Goal: Task Accomplishment & Management: Use online tool/utility

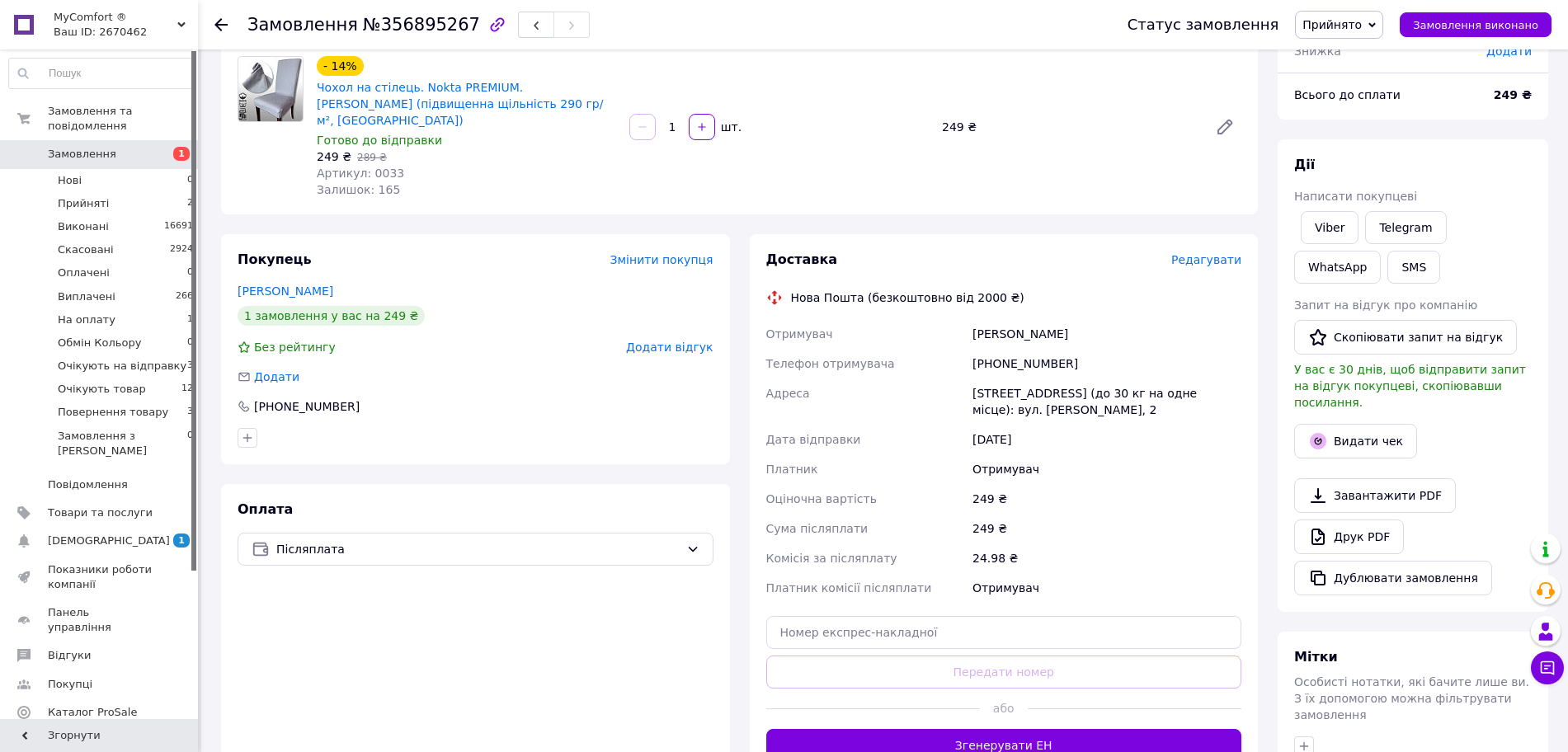
scroll to position [309, 0]
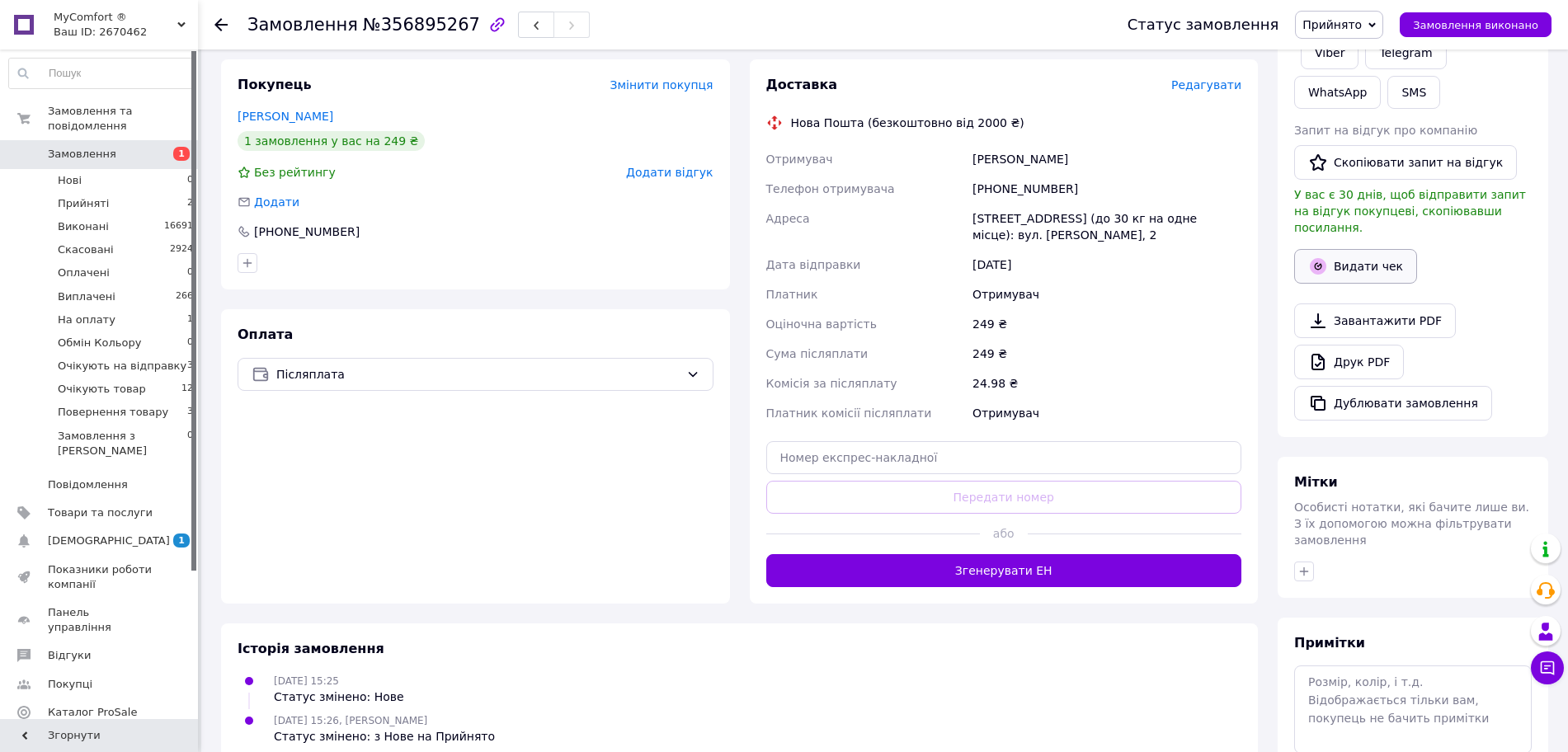
click at [1384, 257] on button "Видати чек" at bounding box center [1355, 266] width 123 height 34
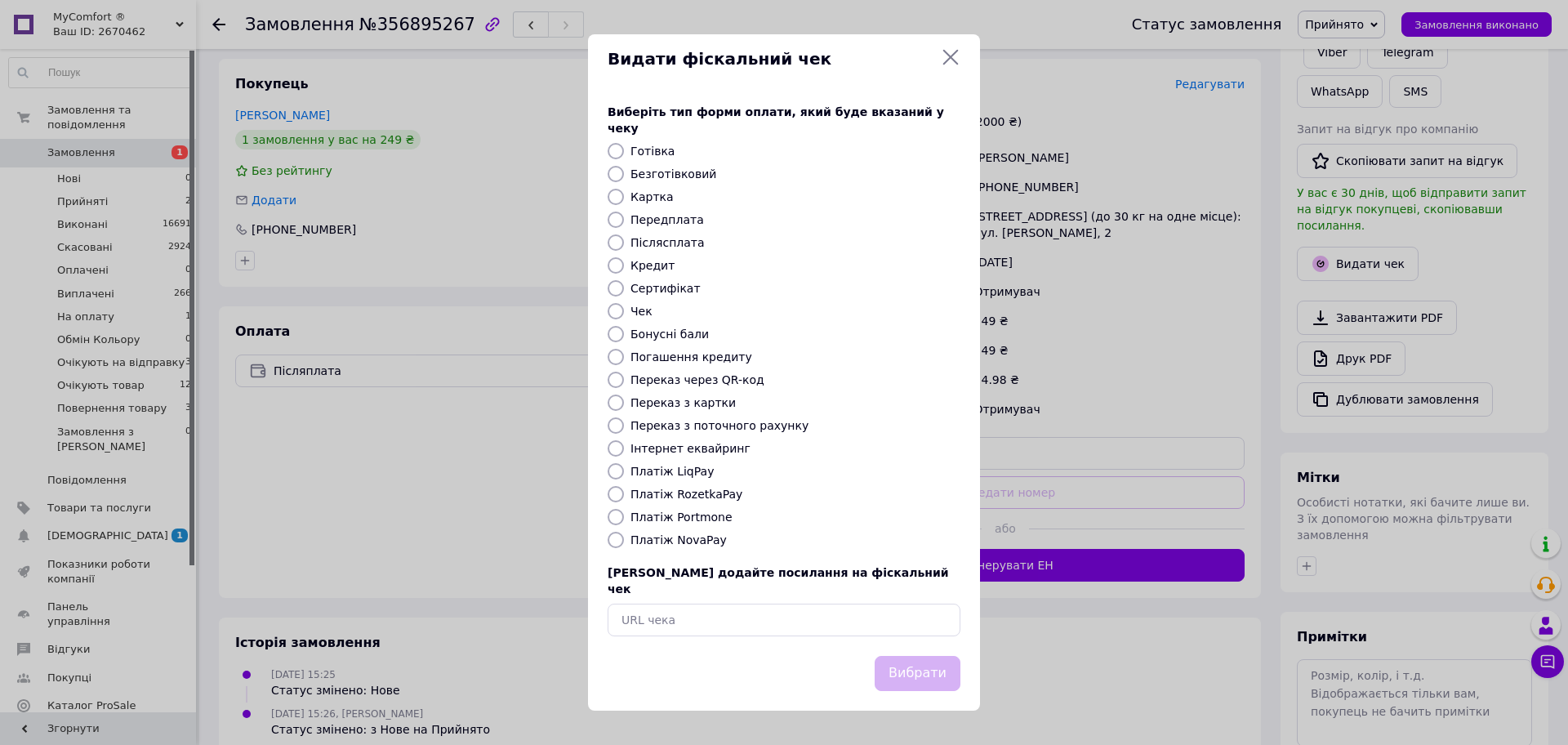
click at [699, 544] on label "Платіж NovaPay" at bounding box center [679, 541] width 96 height 13
click at [624, 544] on input "Платіж NovaPay" at bounding box center [616, 541] width 17 height 17
radio input "true"
click at [932, 656] on button "Вибрати" at bounding box center [917, 674] width 85 height 35
click at [1105, 256] on div "Видати фіскальний чек Виберіть тип форми оплати, який буде вказаний у чеку Готі…" at bounding box center [784, 372] width 1568 height 745
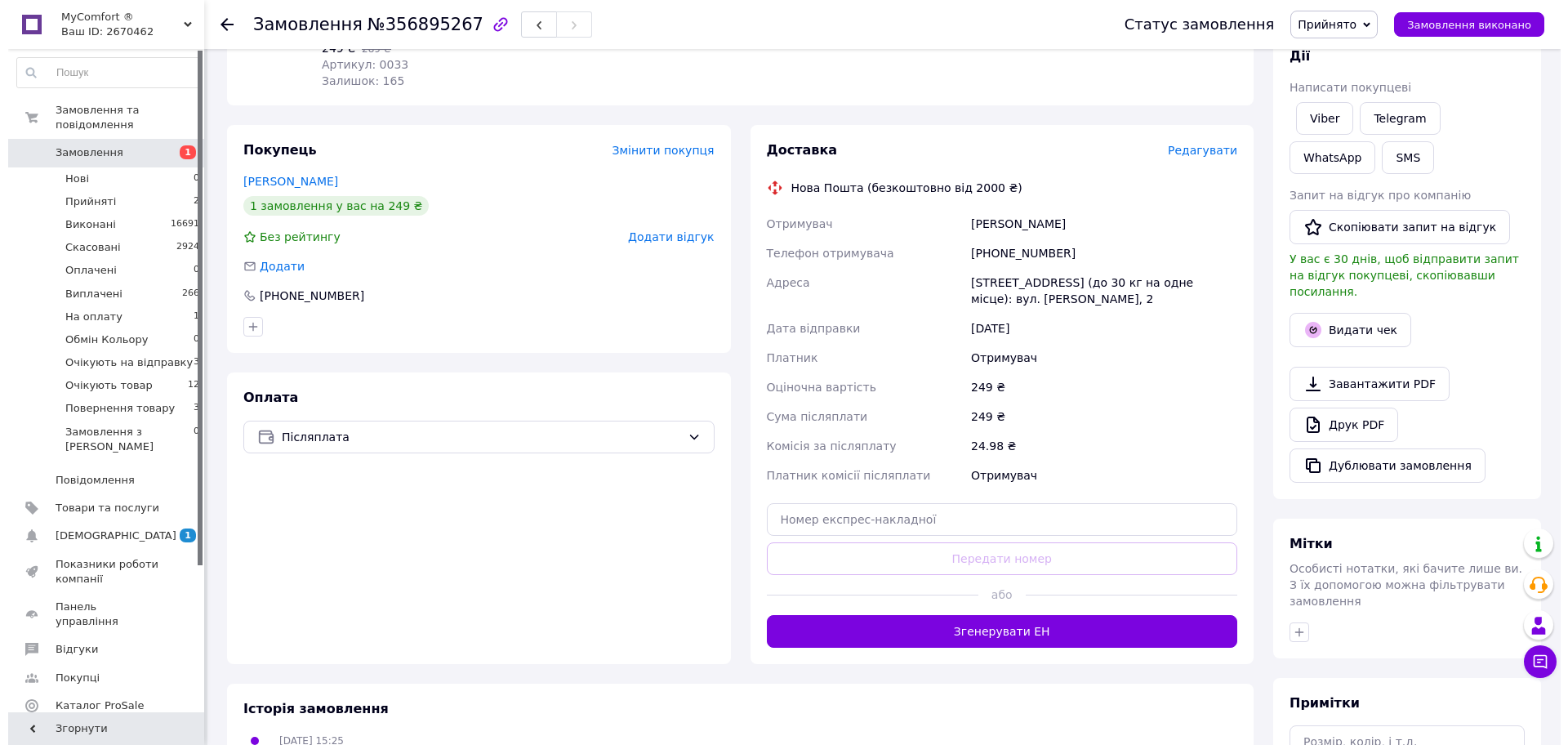
scroll to position [204, 0]
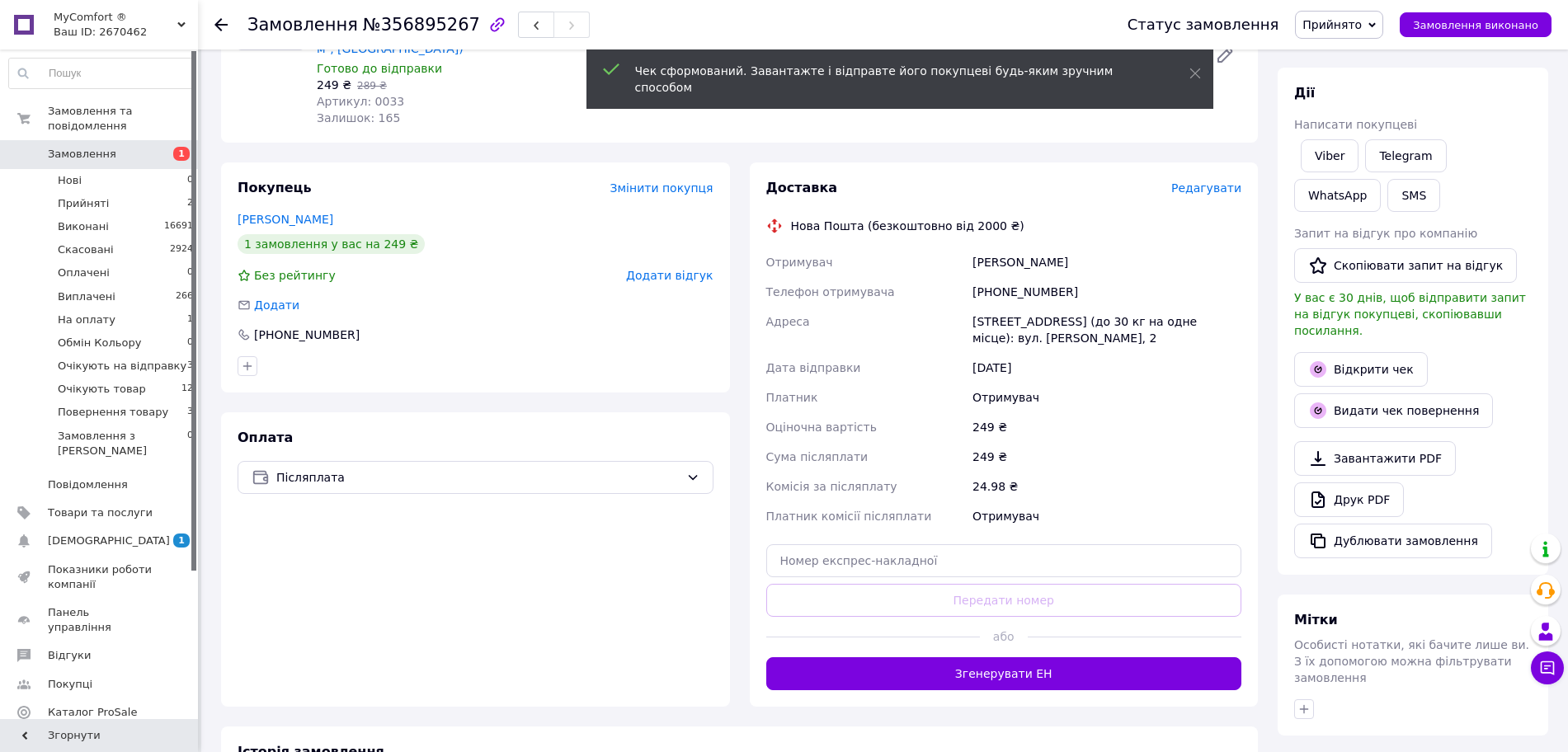
click at [1212, 181] on span "Редагувати" at bounding box center [1206, 188] width 70 height 13
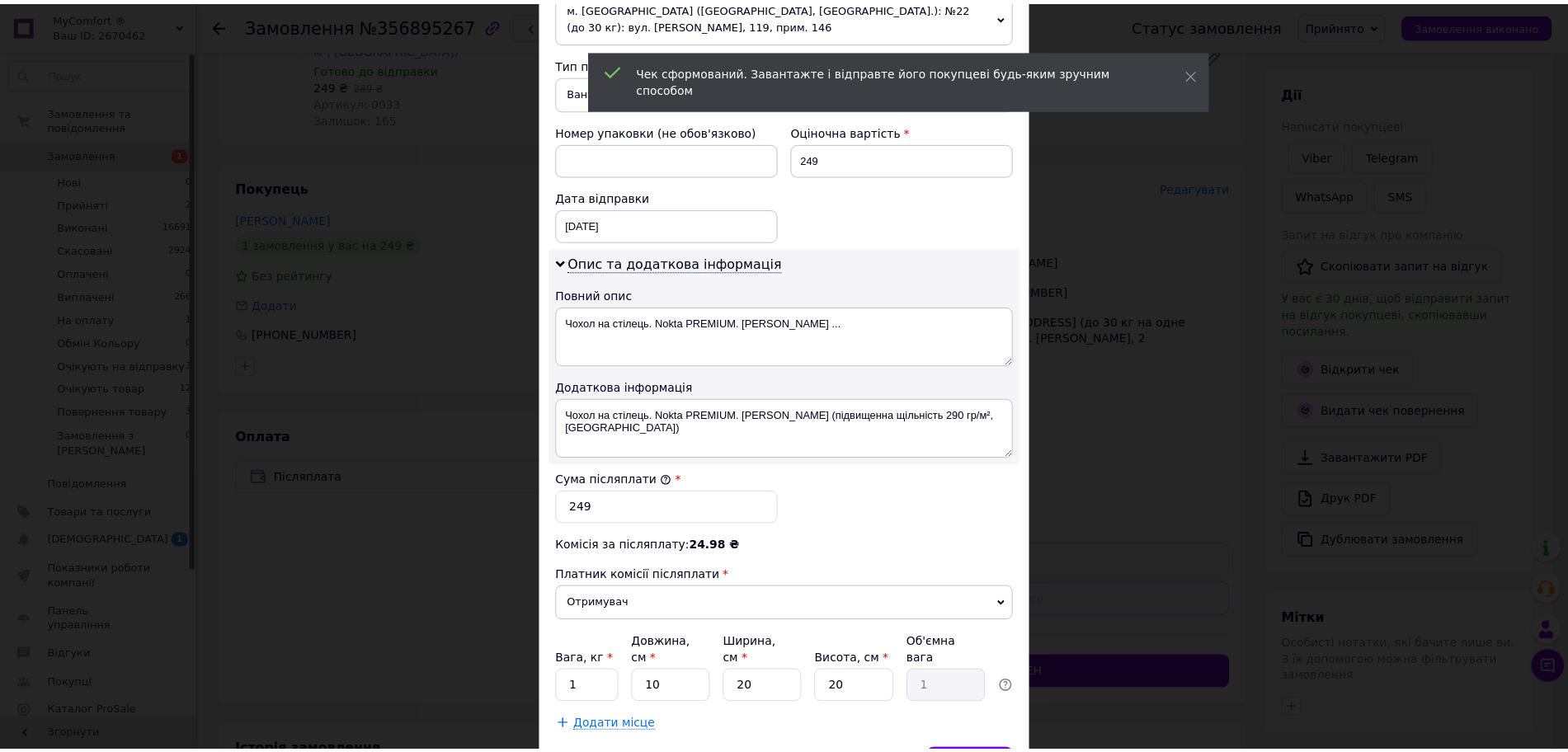
scroll to position [708, 0]
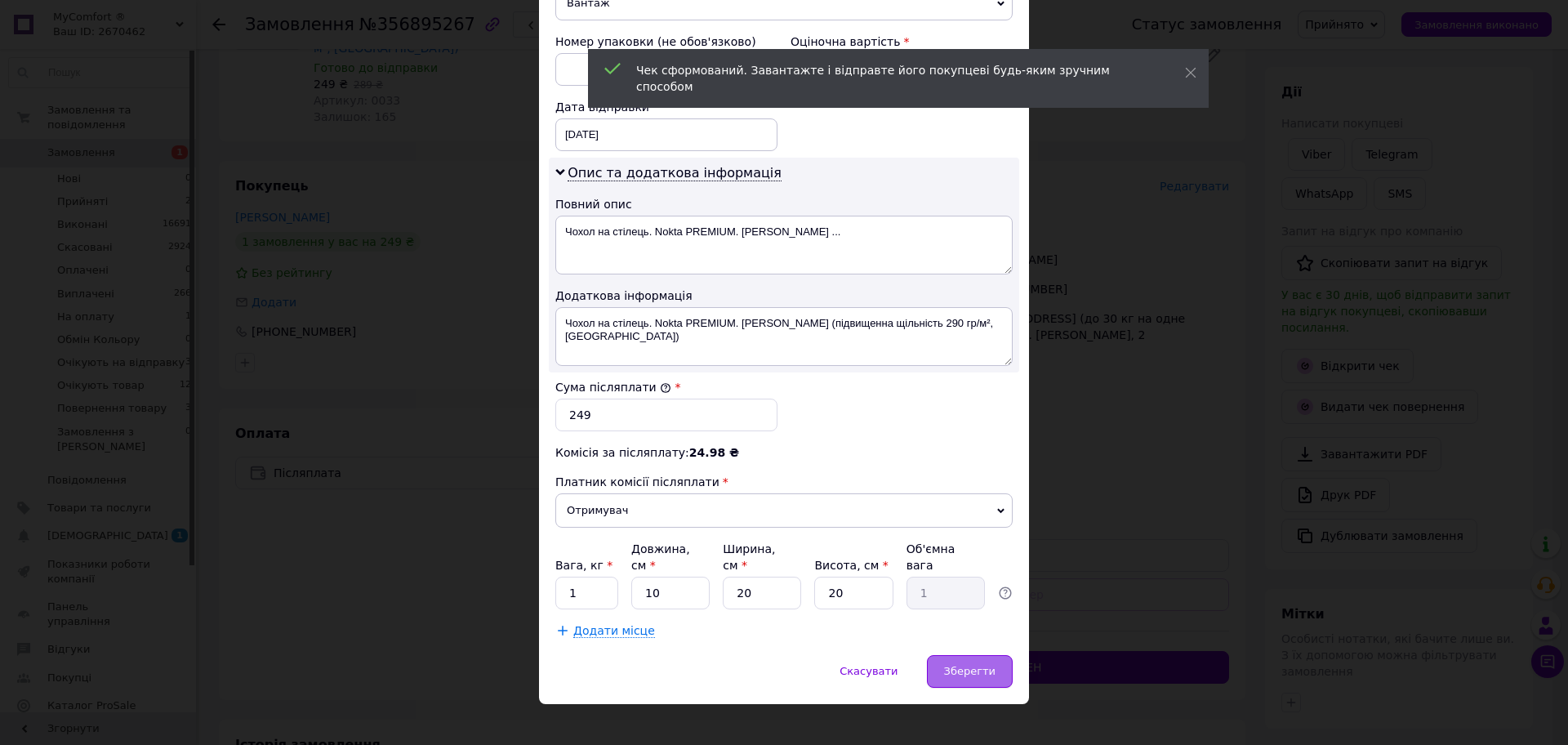
click at [972, 665] on span "Зберегти" at bounding box center [970, 671] width 51 height 12
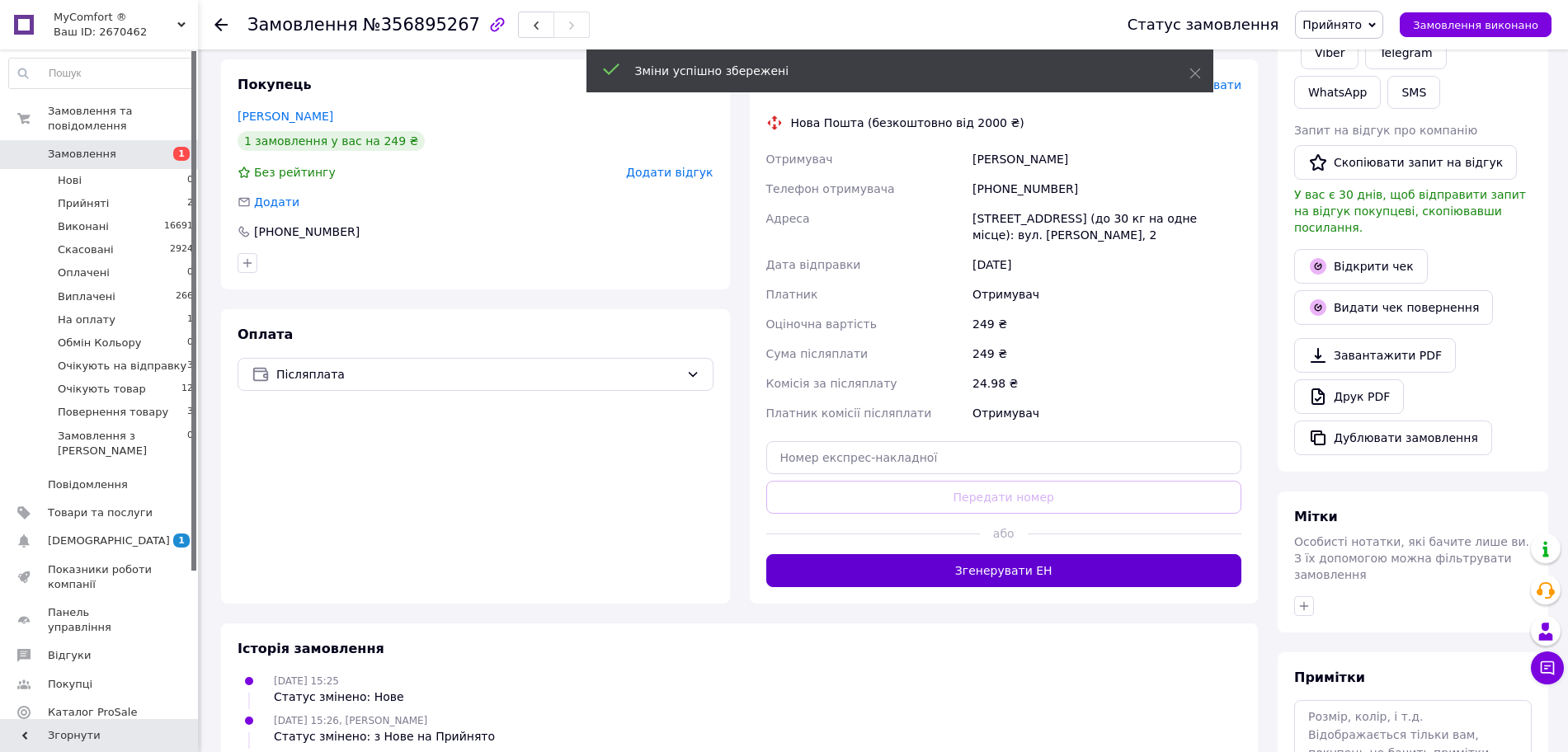
click at [1042, 554] on button "Згенерувати ЕН" at bounding box center [1004, 570] width 476 height 33
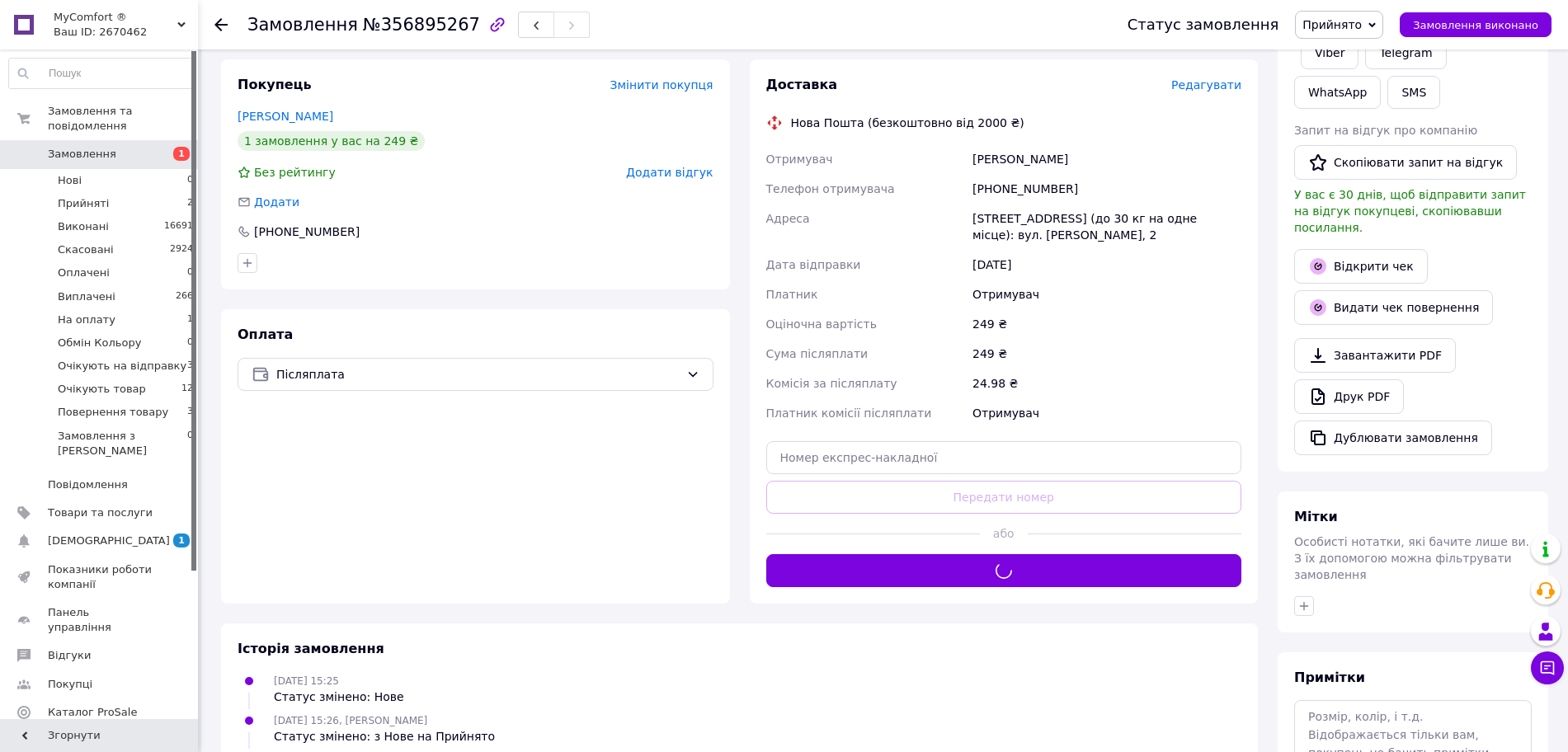
scroll to position [206, 0]
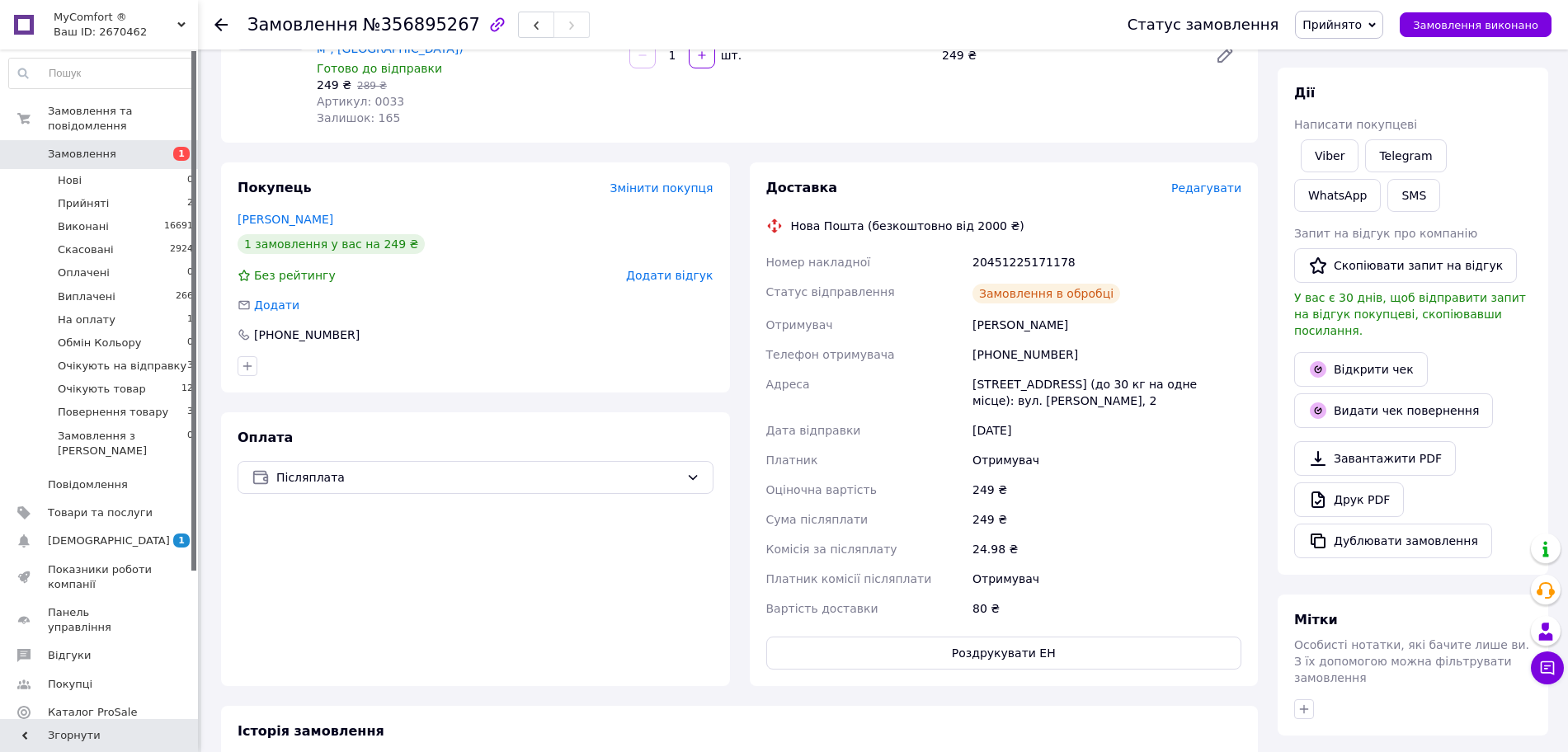
click at [1019, 247] on div "20451225171178" at bounding box center [1106, 262] width 276 height 29
copy div "20451225171178"
click at [1387, 197] on button "SMS" at bounding box center [1413, 195] width 53 height 33
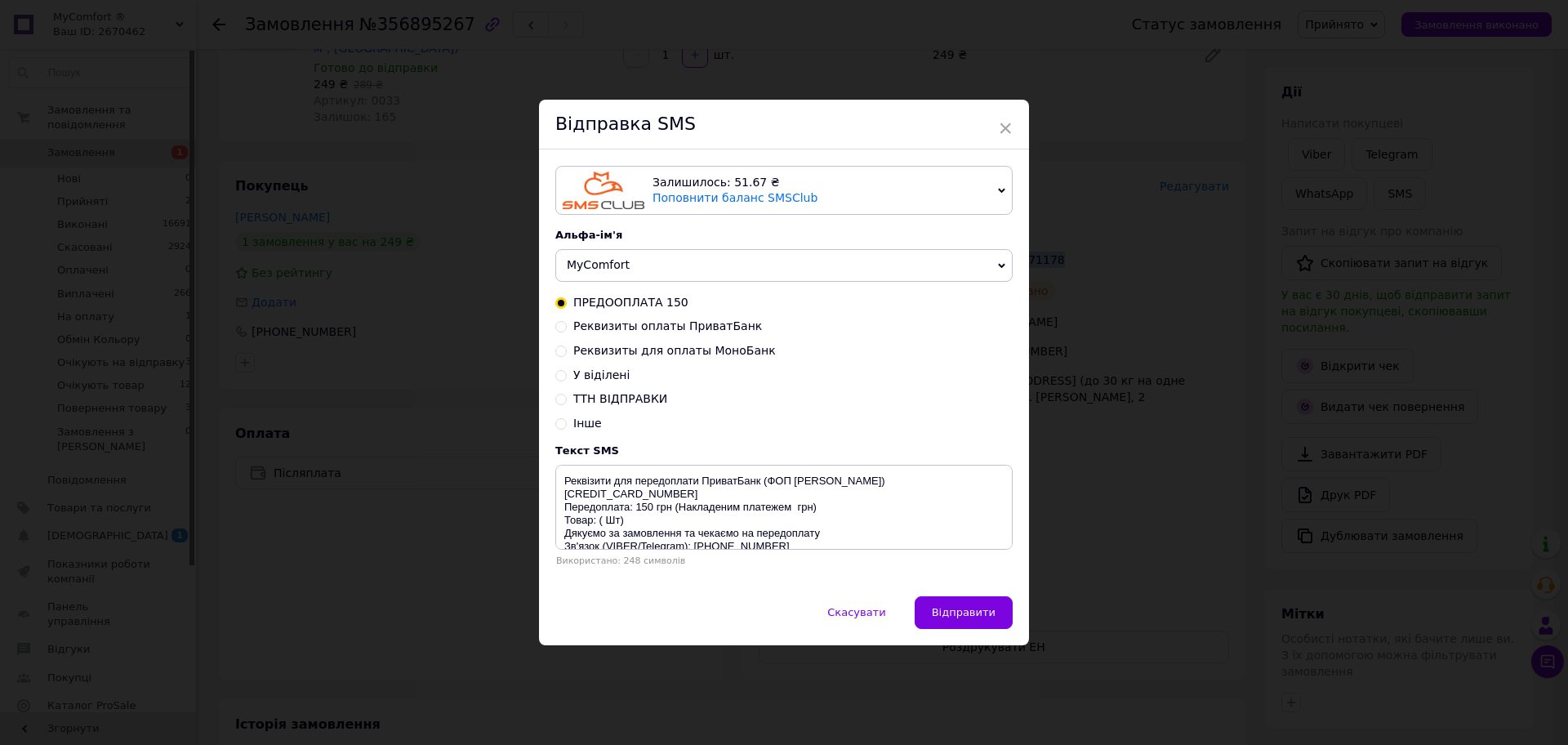
click at [637, 398] on span "ТТН ВІДПРАВКИ" at bounding box center [620, 399] width 94 height 13
click at [567, 398] on input "ТТН ВІДПРАВКИ" at bounding box center [561, 398] width 12 height 12
radio input "true"
radio input "false"
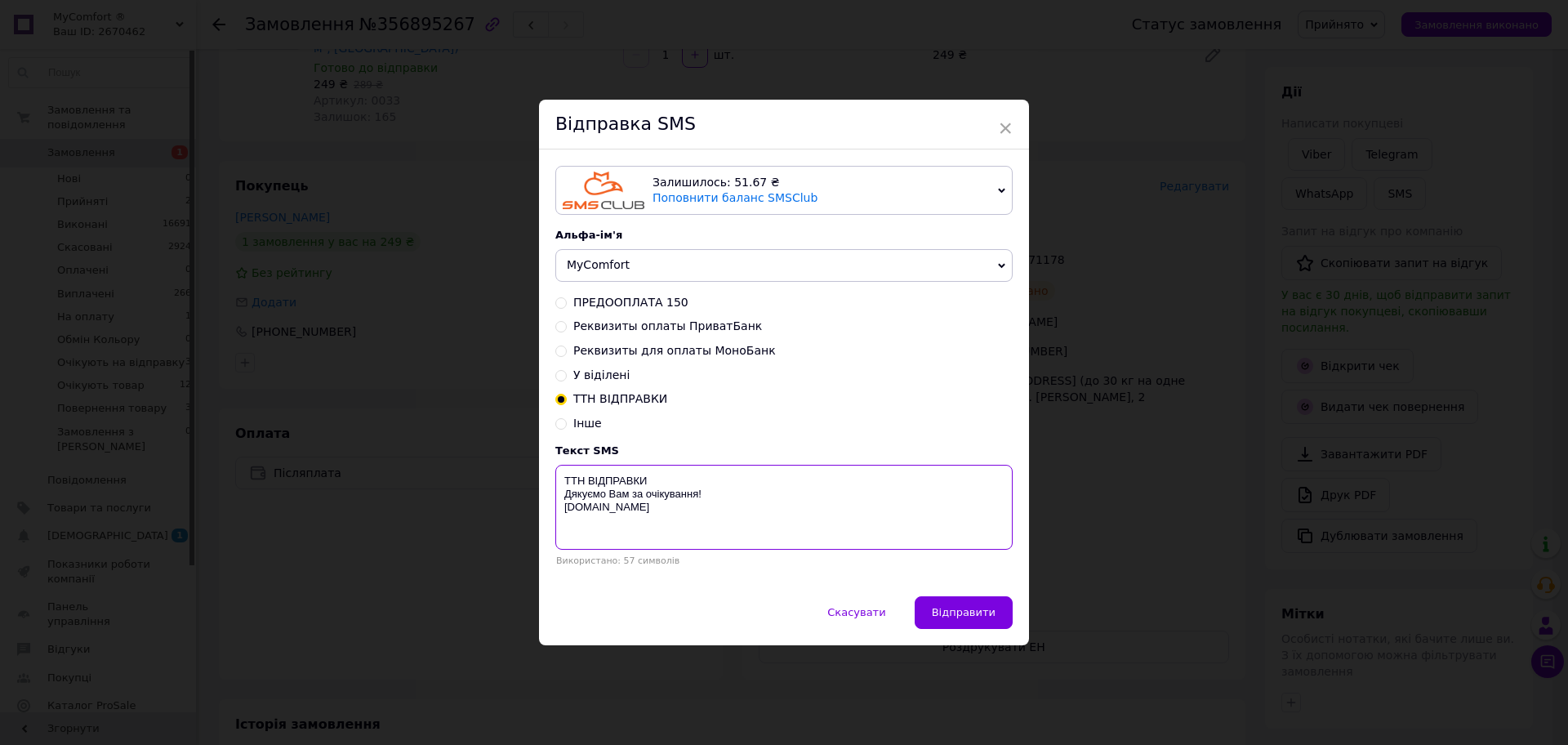
click at [667, 483] on textarea "ТТН ВІДПРАВКИ Дякуємо Вам за очікування! [DOMAIN_NAME]" at bounding box center [784, 507] width 457 height 85
paste textarea "20451225171178"
type textarea "ТТН ВІДПРАВКИ 20451225171178 Дякуємо Вам за очікування! MyComfort.in.ua"
drag, startPoint x: 1287, startPoint y: 367, endPoint x: 1383, endPoint y: 303, distance: 115.4
click at [1289, 367] on div "× Відправка SMS Залишилось: 51.67 ₴ Поповнити баланс SMSClub Підключити LetsAds…" at bounding box center [784, 372] width 1568 height 745
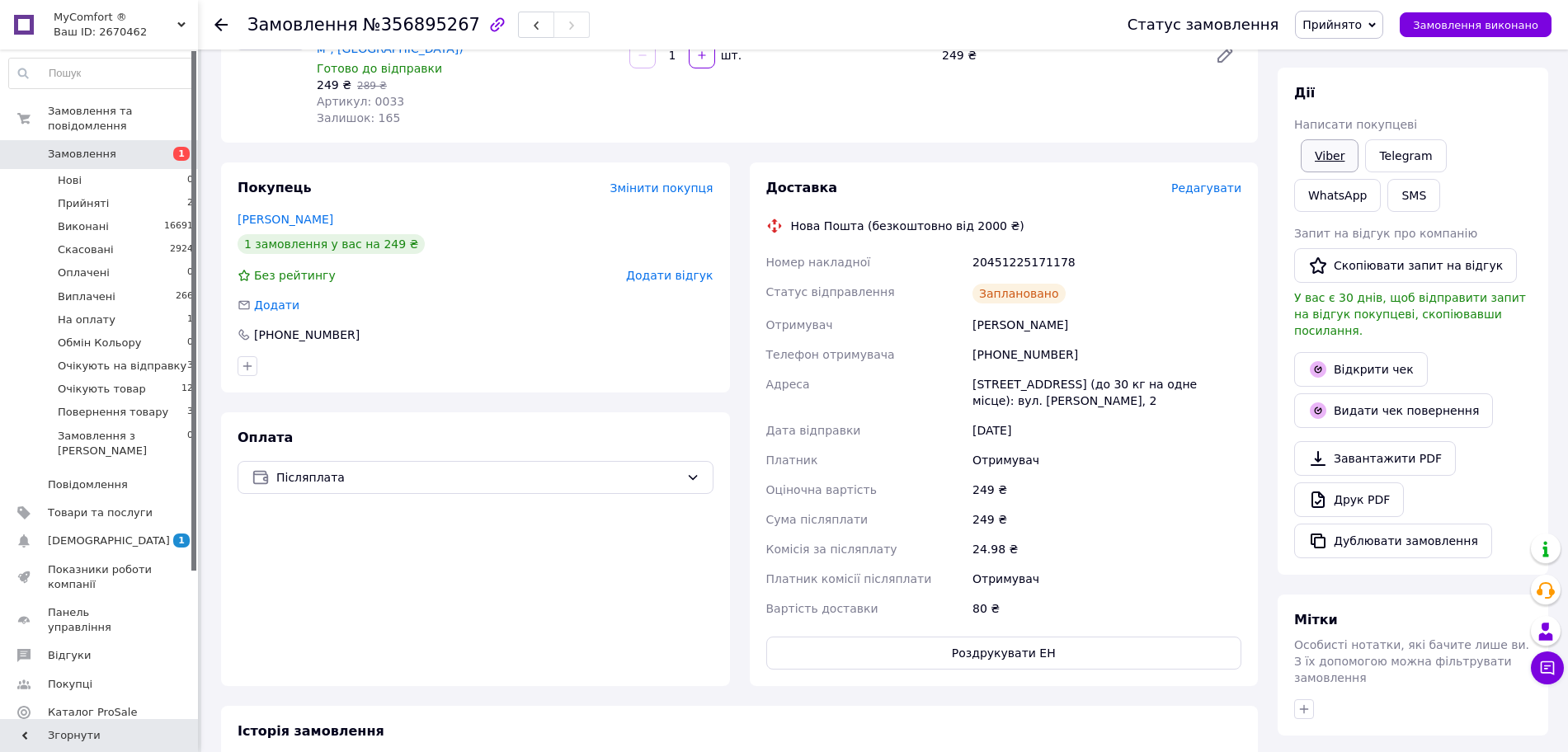
click at [1329, 154] on link "Viber" at bounding box center [1329, 155] width 58 height 33
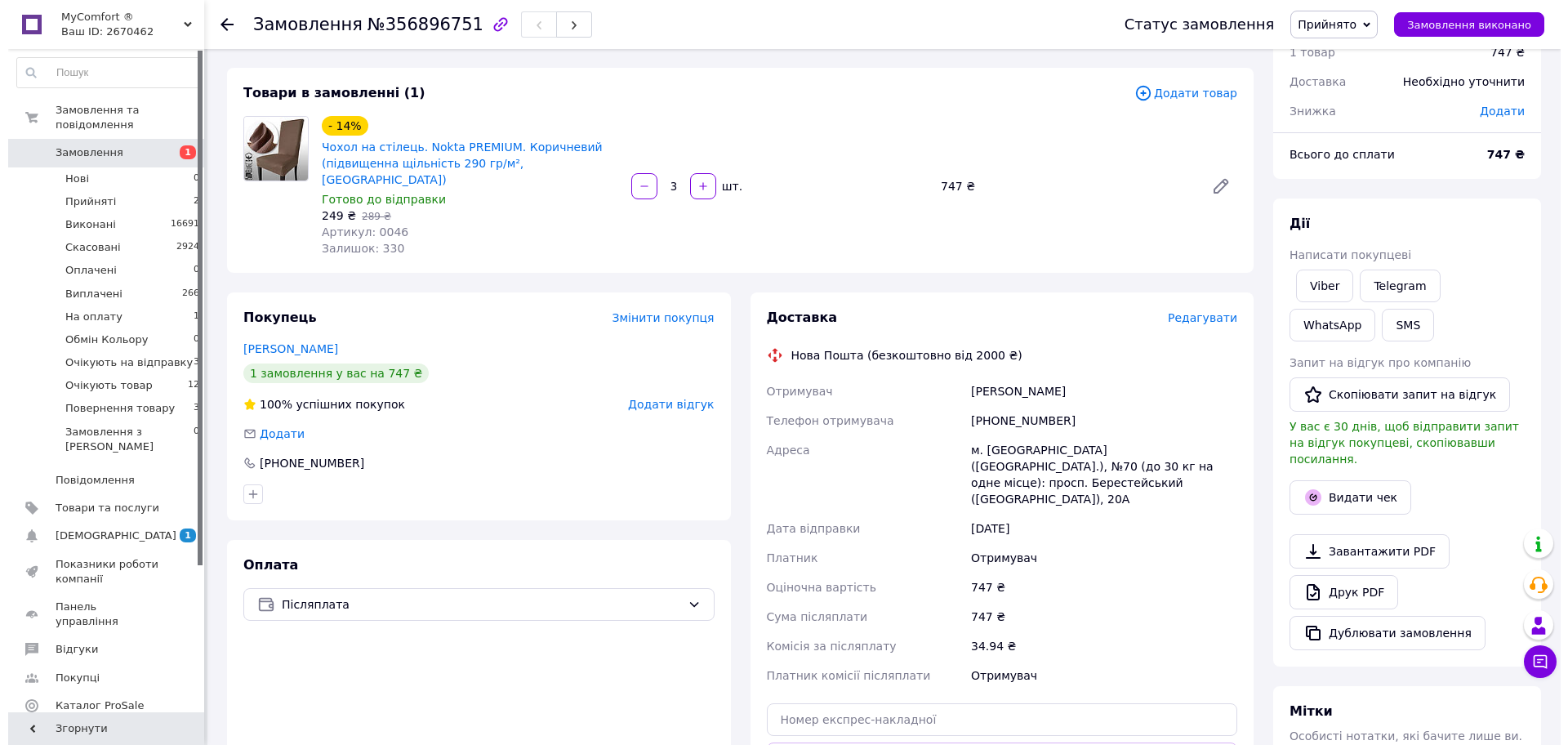
scroll to position [102, 0]
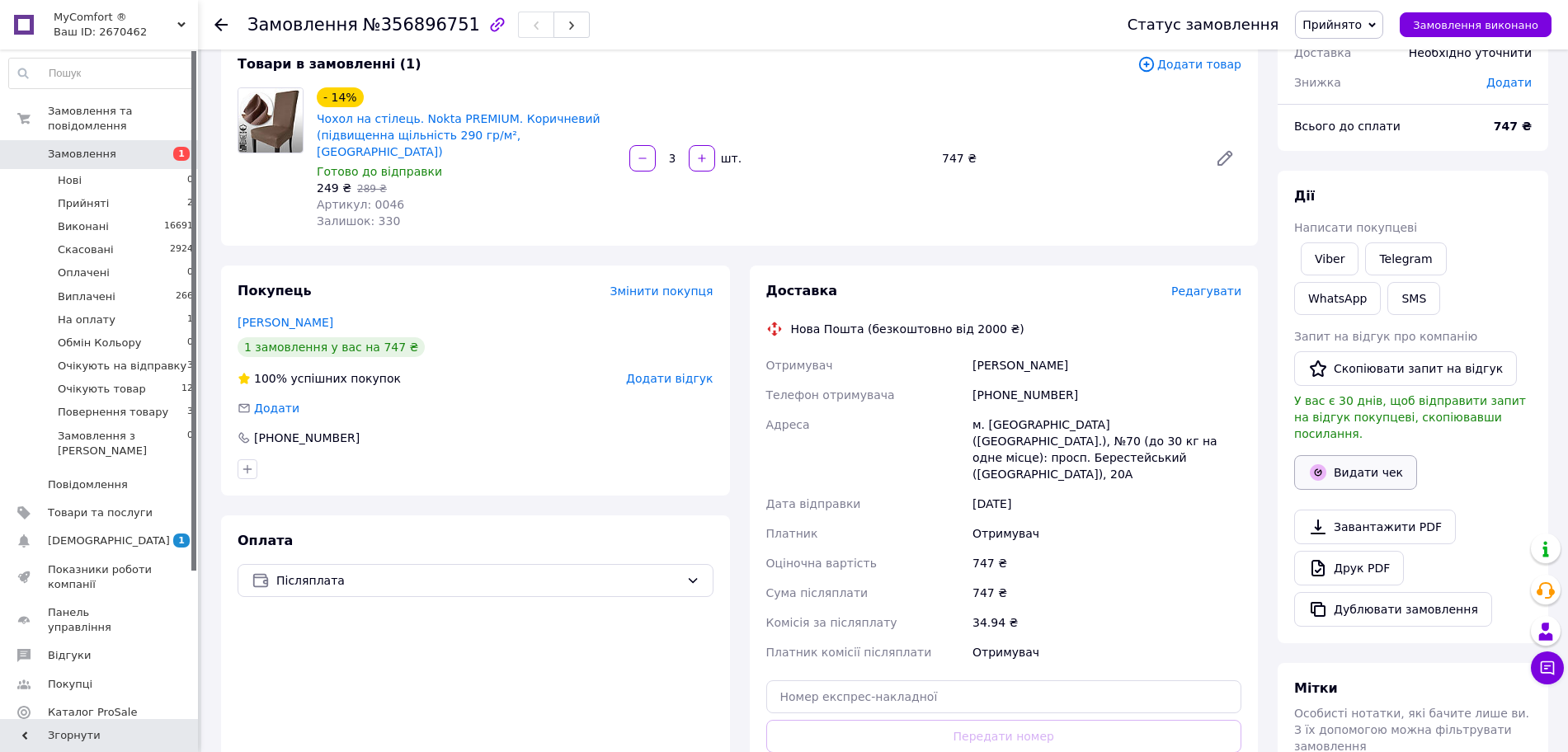
click at [1331, 455] on button "Видати чек" at bounding box center [1355, 472] width 123 height 34
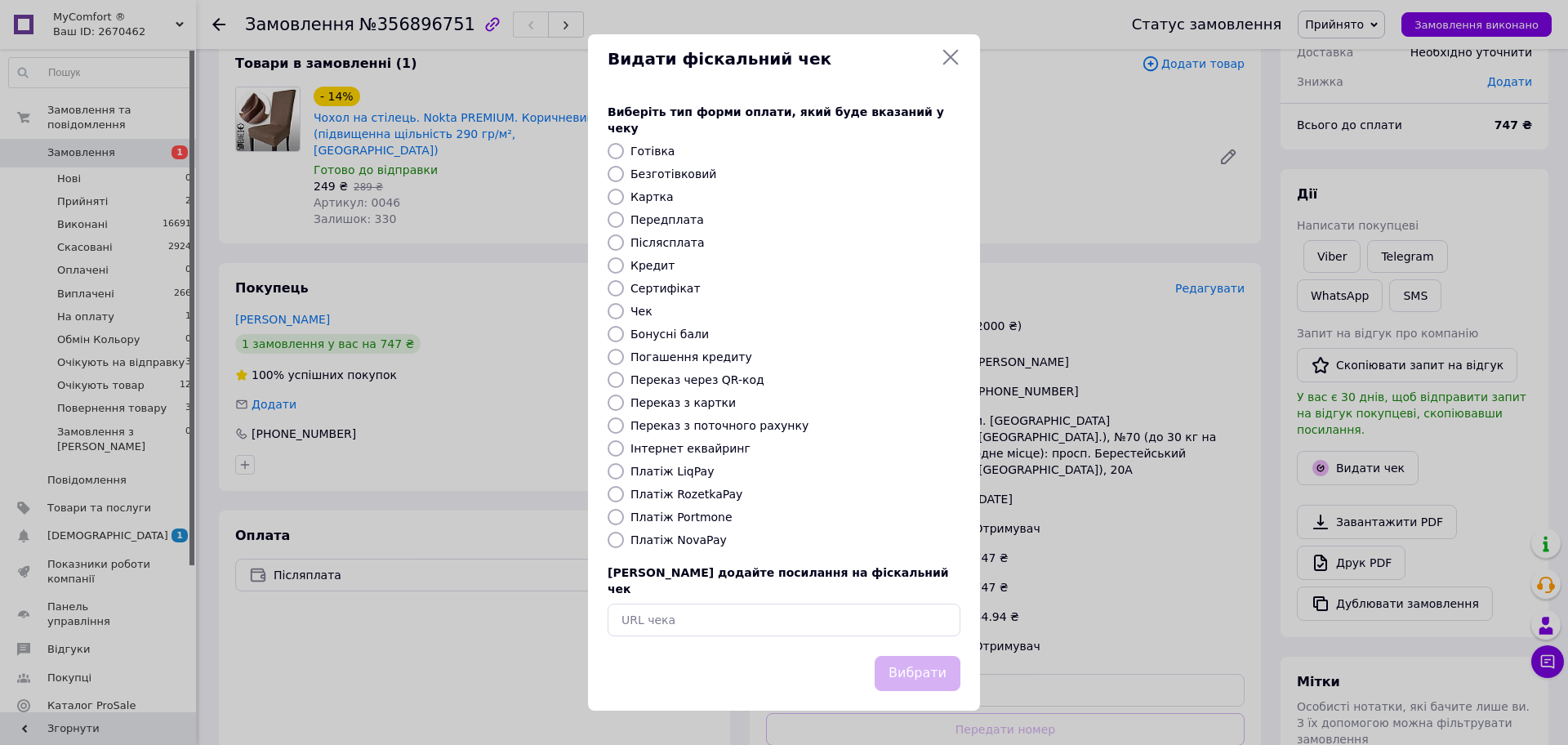
click at [672, 542] on label "Платіж NovaPay" at bounding box center [679, 541] width 96 height 13
click at [624, 542] on input "Платіж NovaPay" at bounding box center [616, 541] width 17 height 17
radio input "true"
click at [916, 659] on button "Вибрати" at bounding box center [917, 674] width 85 height 35
click at [1059, 556] on div "Видати фіскальний чек Виберіть тип форми оплати, який буде вказаний у чеку Готі…" at bounding box center [784, 372] width 1568 height 745
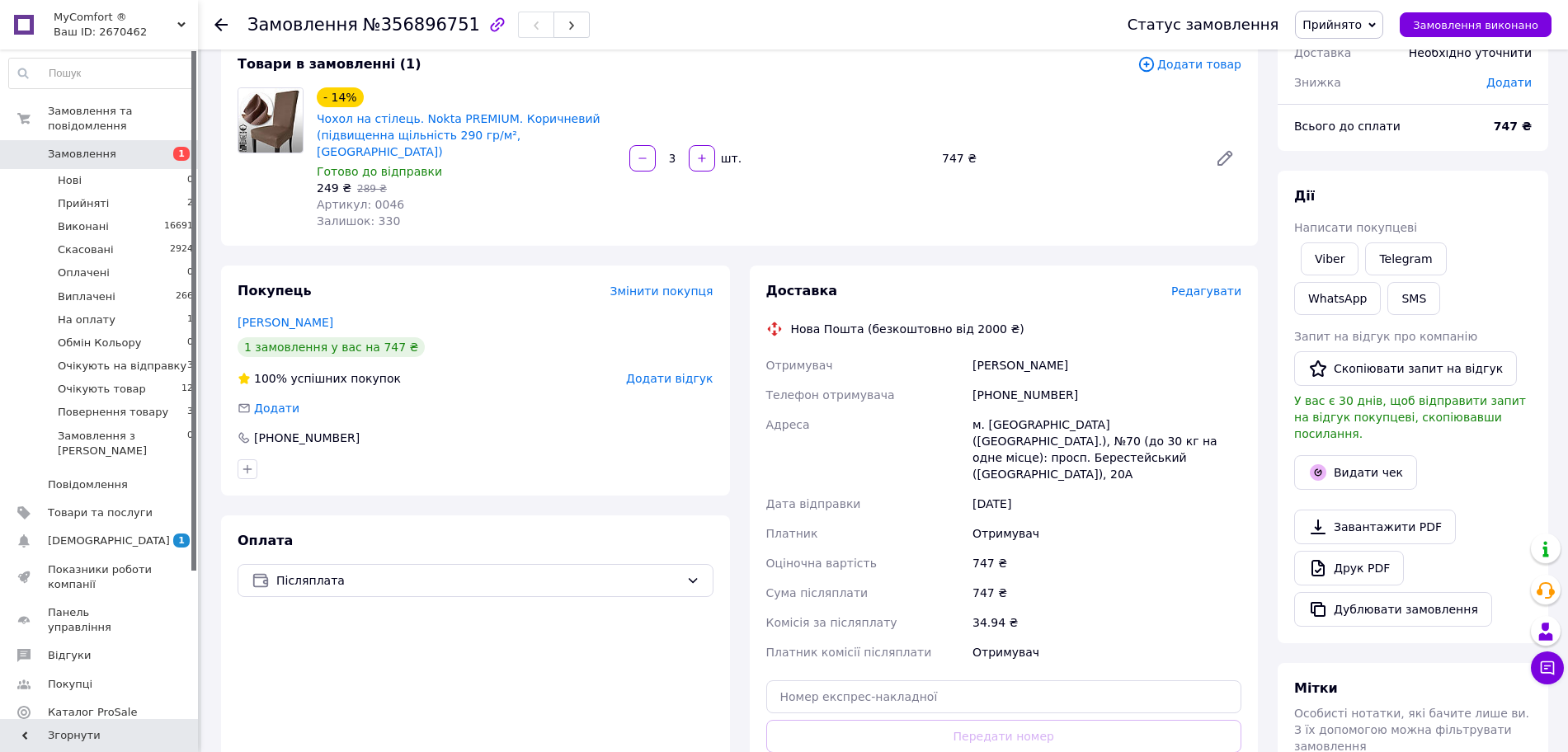
click at [1209, 284] on span "Редагувати" at bounding box center [1206, 291] width 70 height 13
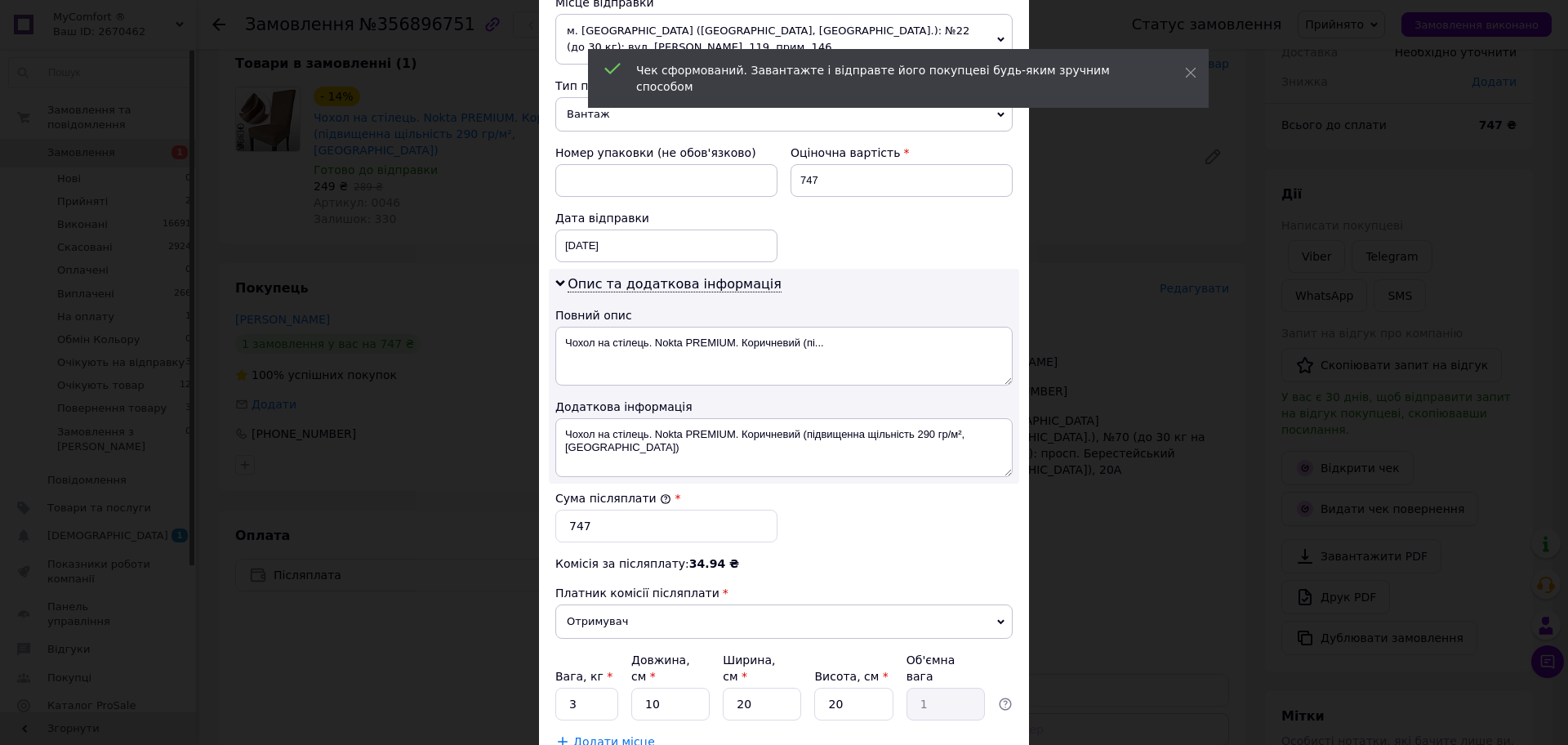
scroll to position [613, 0]
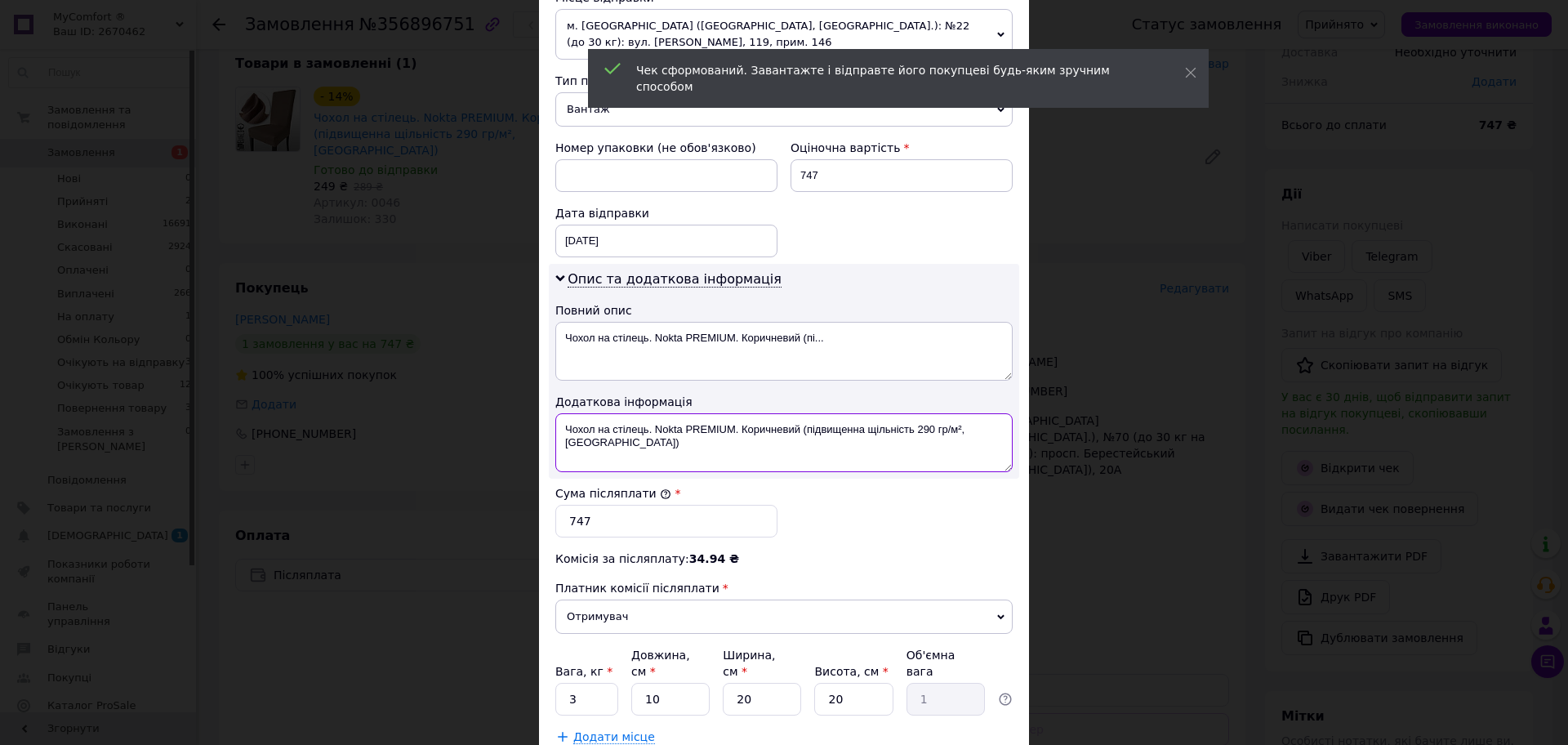
drag, startPoint x: 801, startPoint y: 409, endPoint x: 808, endPoint y: 445, distance: 36.7
click at [808, 445] on textarea "Чохол на стілець. Nokta PREMIUM. Коричневий (підвищенна щільність 290 гр/м², [G…" at bounding box center [784, 443] width 457 height 59
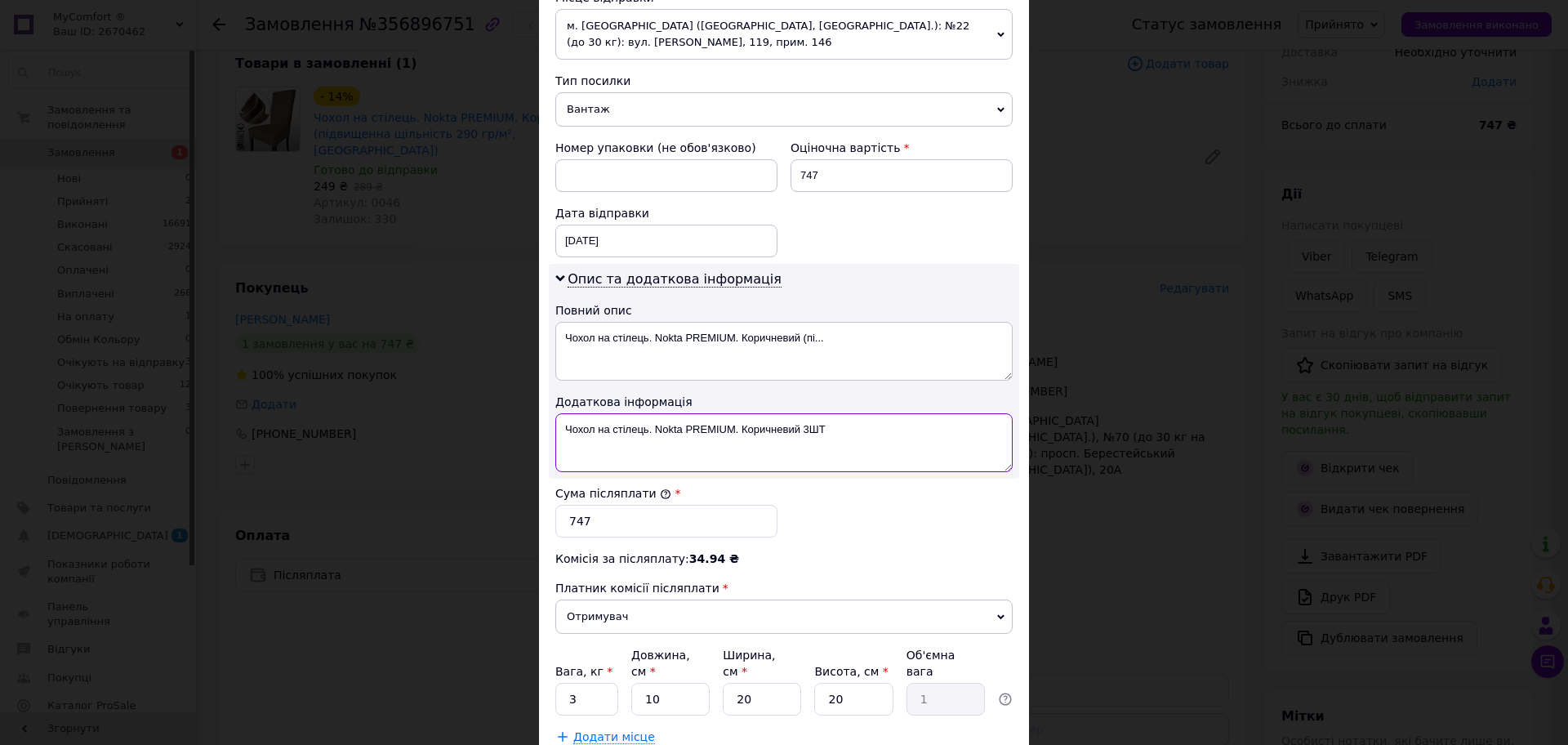
type textarea "Чохол на стілець. Nokta PREMIUM. Коричневий 3ШТ"
click at [906, 336] on textarea "Чохол на стілець. Nokta PREMIUM. Коричневий (пі..." at bounding box center [784, 351] width 457 height 59
paste textarea "3ШТ"
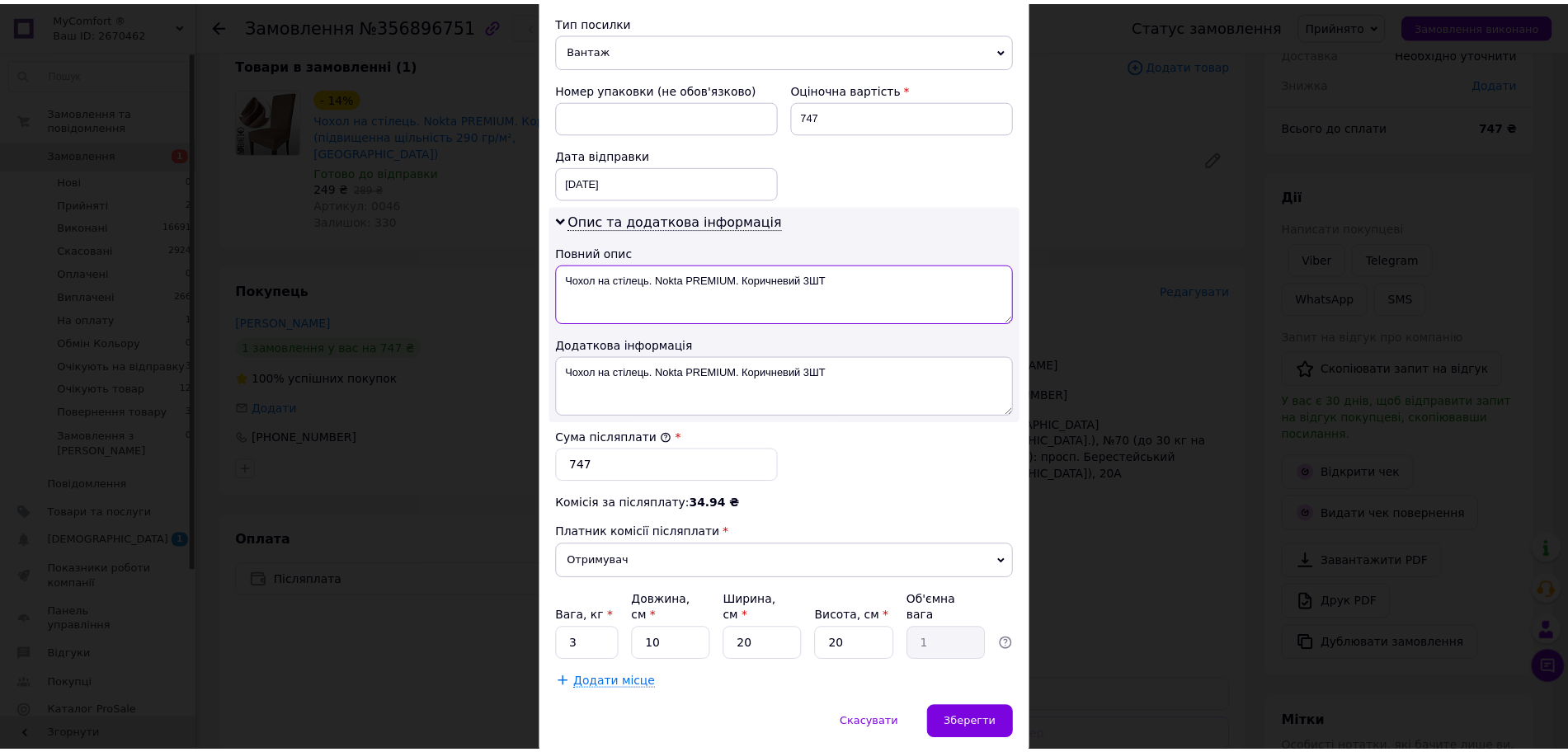
scroll to position [708, 0]
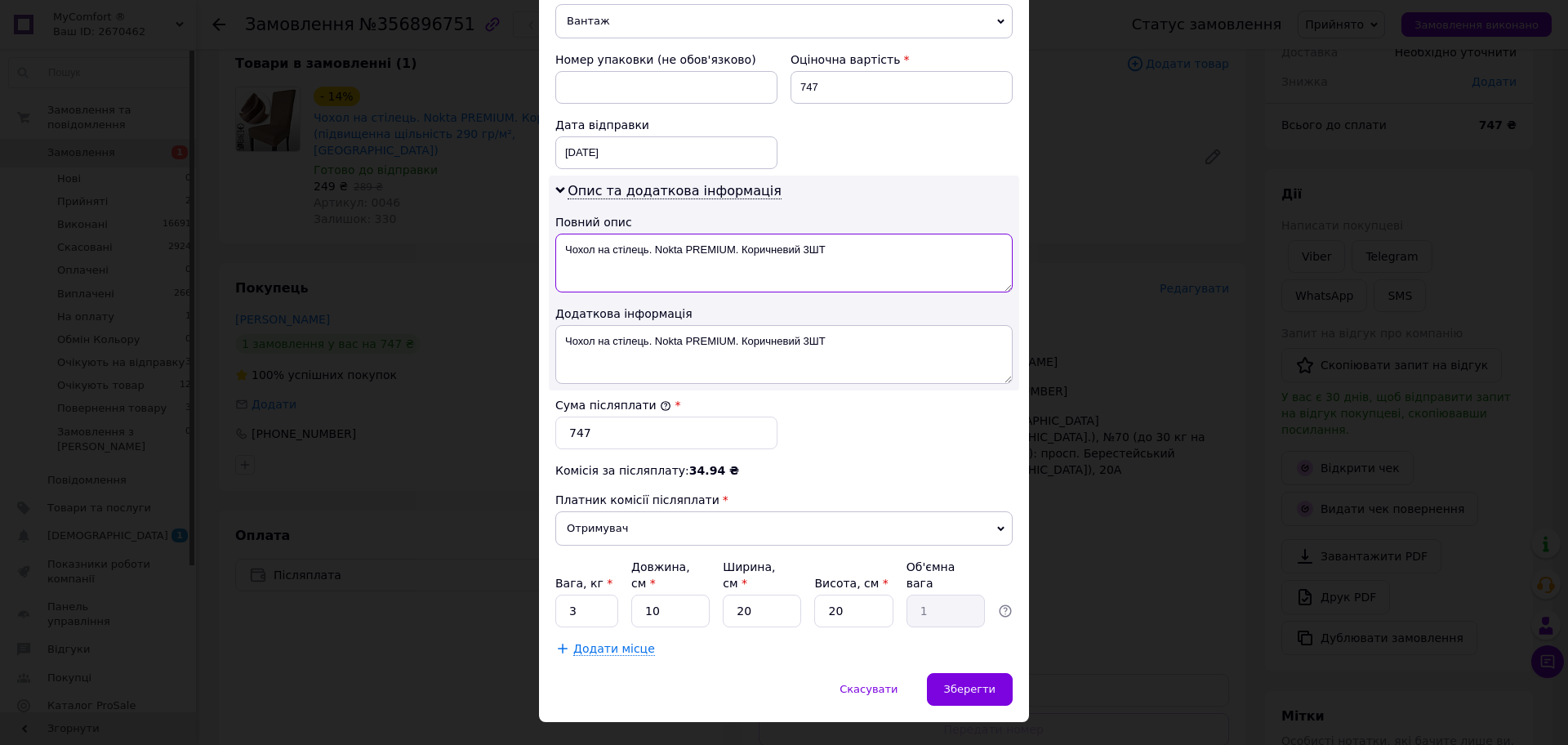
type textarea "Чохол на стілець. Nokta PREMIUM. Коричневий 3ШТ"
click at [592, 595] on input "3" at bounding box center [587, 610] width 63 height 32
type input "1"
click at [960, 674] on div "Зберегти" at bounding box center [970, 689] width 85 height 32
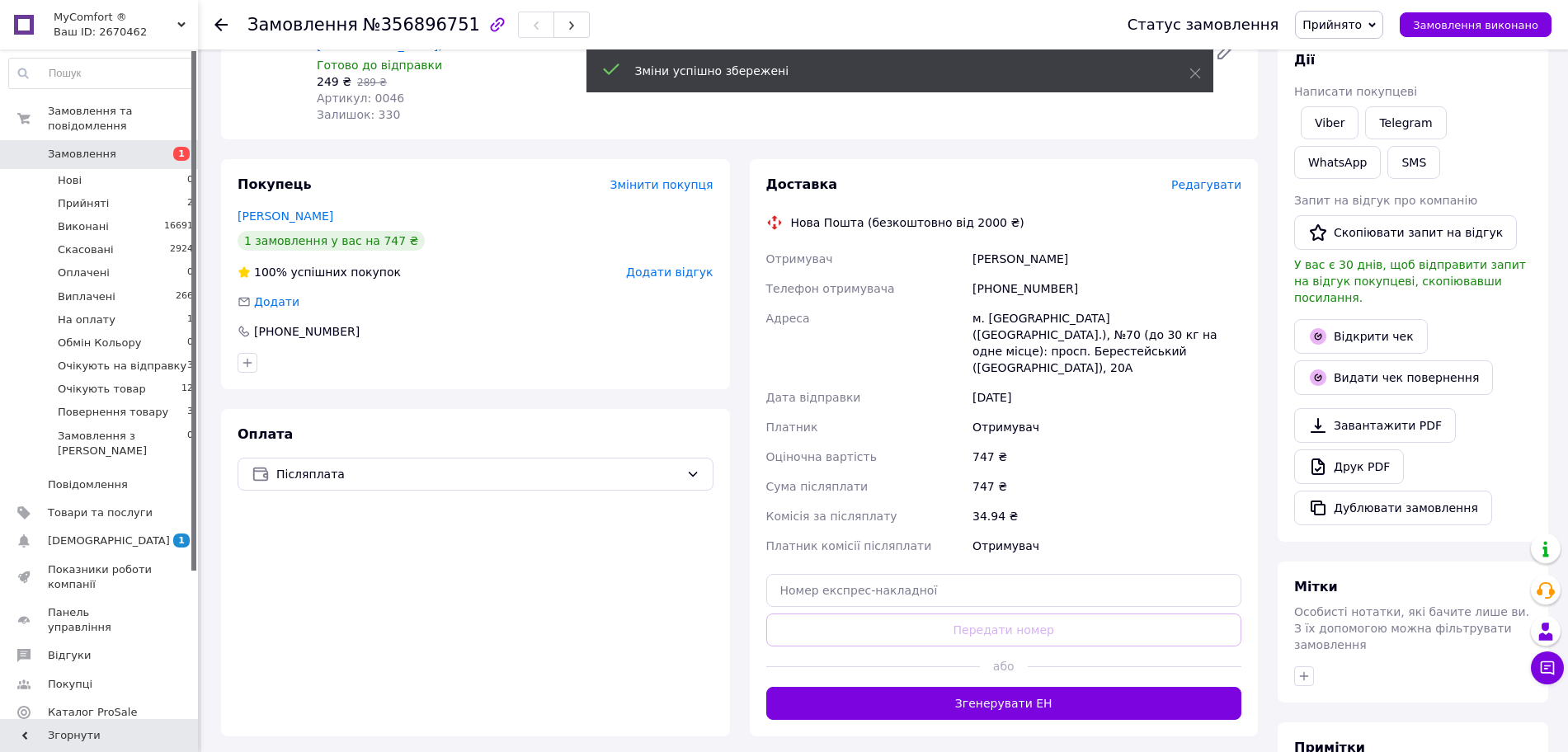
scroll to position [309, 0]
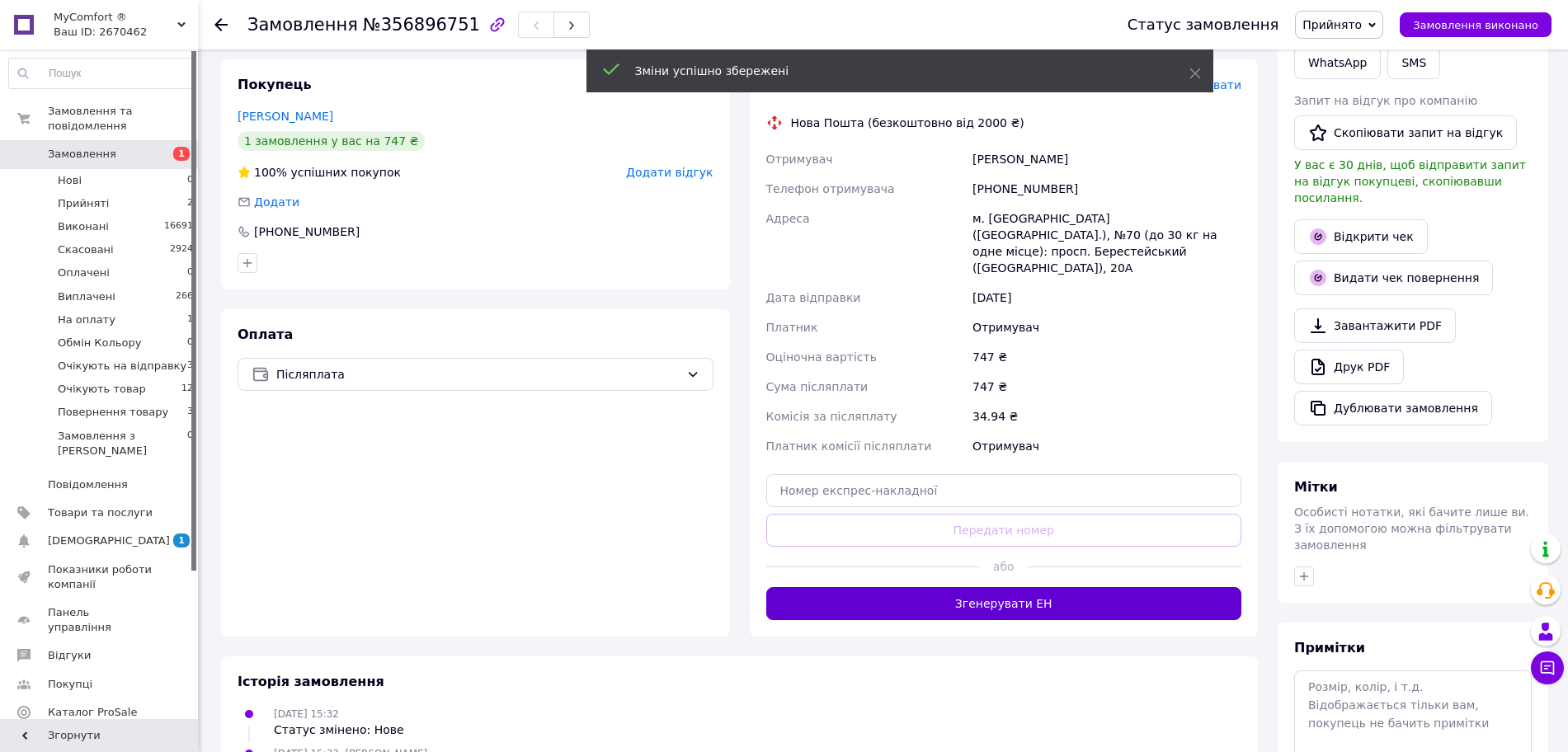
click at [1076, 588] on button "Згенерувати ЕН" at bounding box center [1004, 604] width 476 height 33
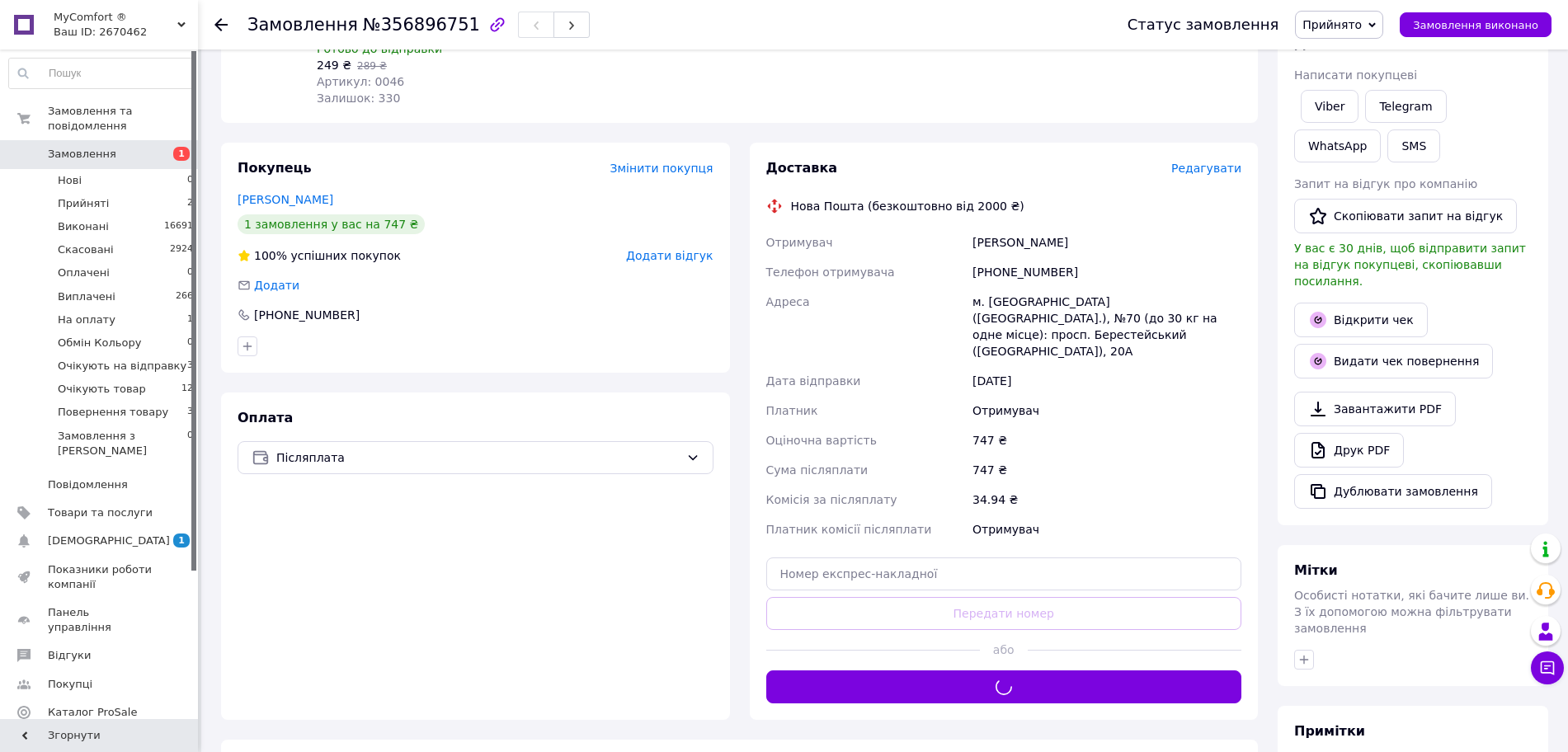
scroll to position [103, 0]
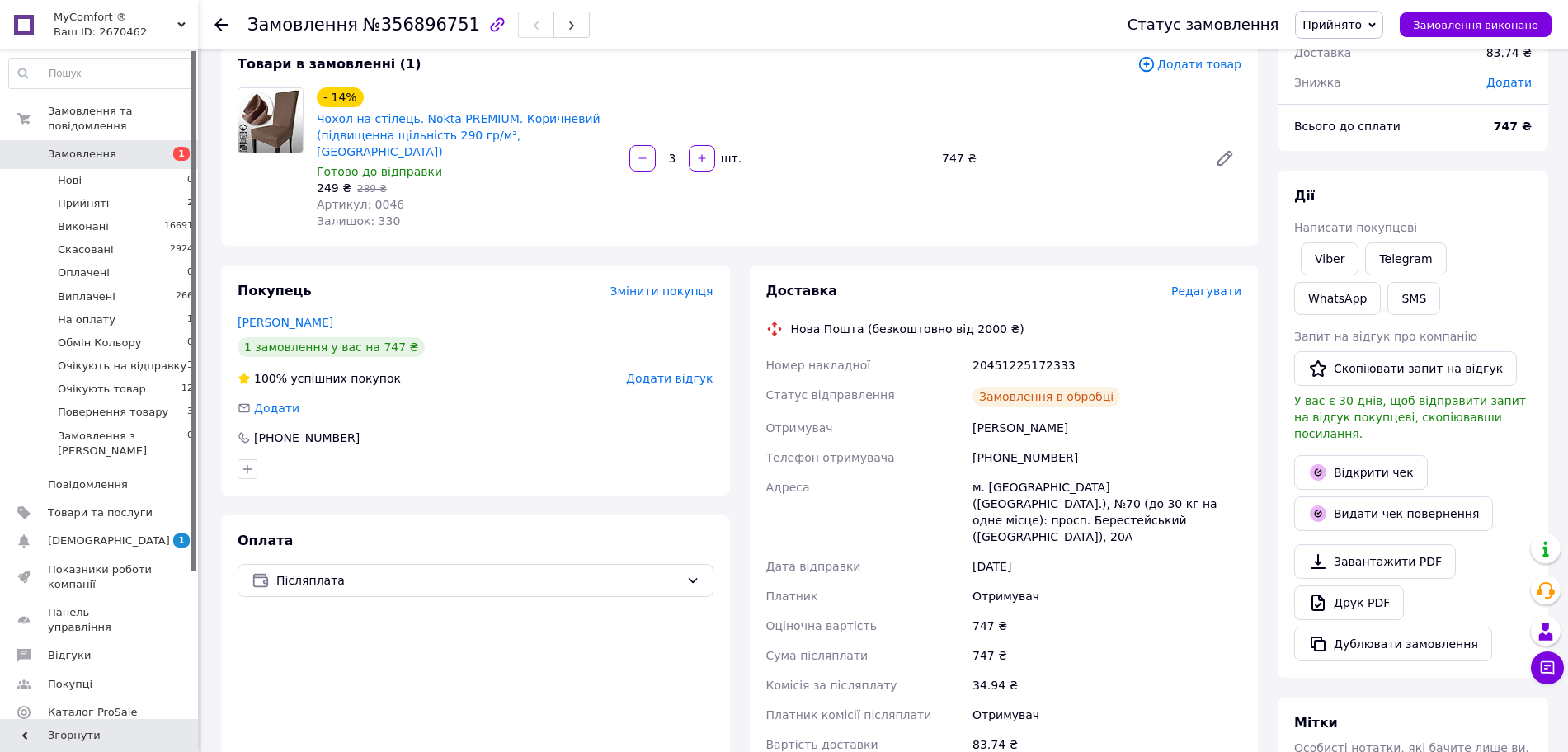
click at [1019, 350] on div "20451225172333" at bounding box center [1106, 365] width 276 height 29
copy div "20451225172333"
click at [1387, 298] on button "SMS" at bounding box center [1413, 298] width 53 height 33
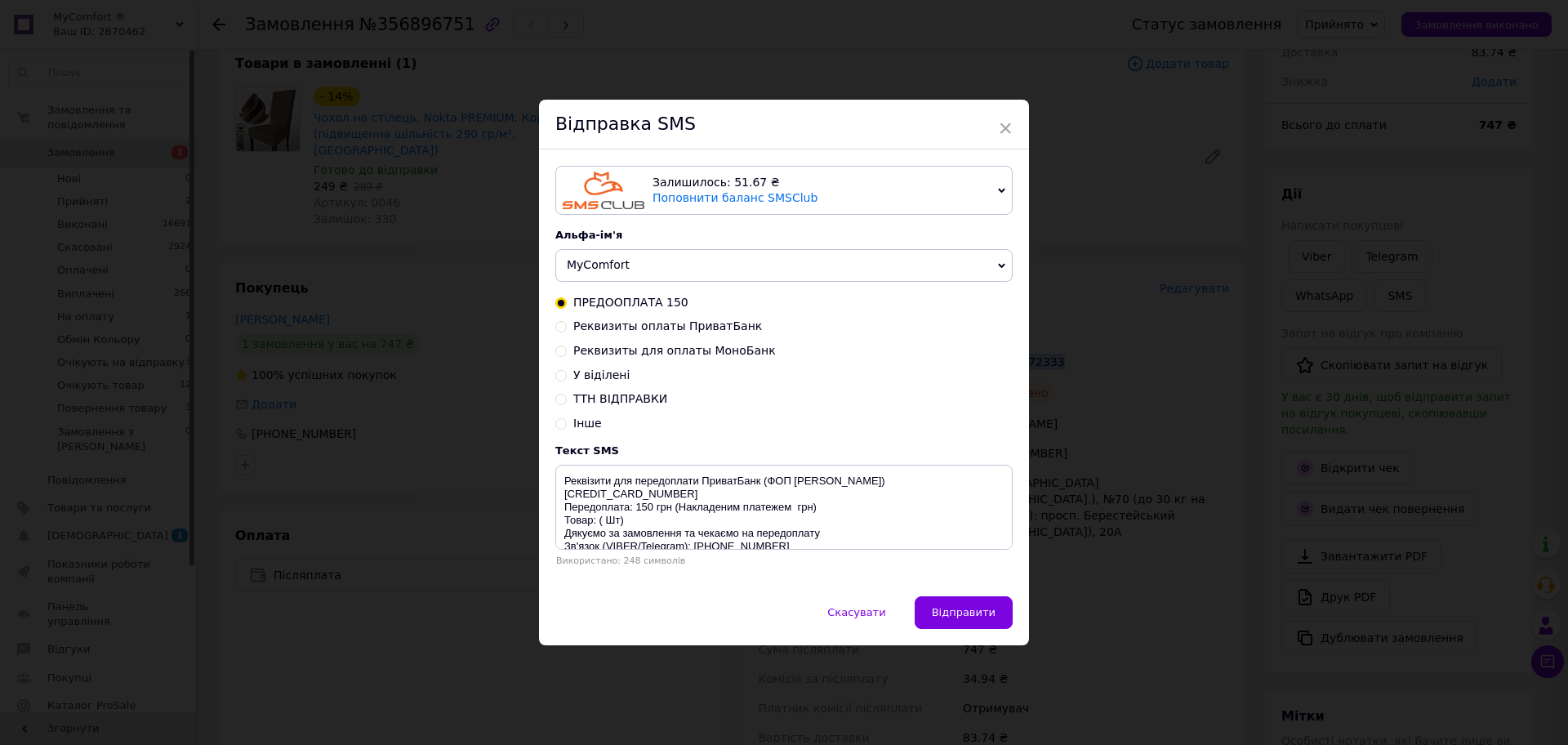
click at [617, 403] on span "ТТН ВІДПРАВКИ" at bounding box center [620, 399] width 94 height 13
click at [567, 403] on input "ТТН ВІДПРАВКИ" at bounding box center [561, 398] width 12 height 12
radio input "true"
radio input "false"
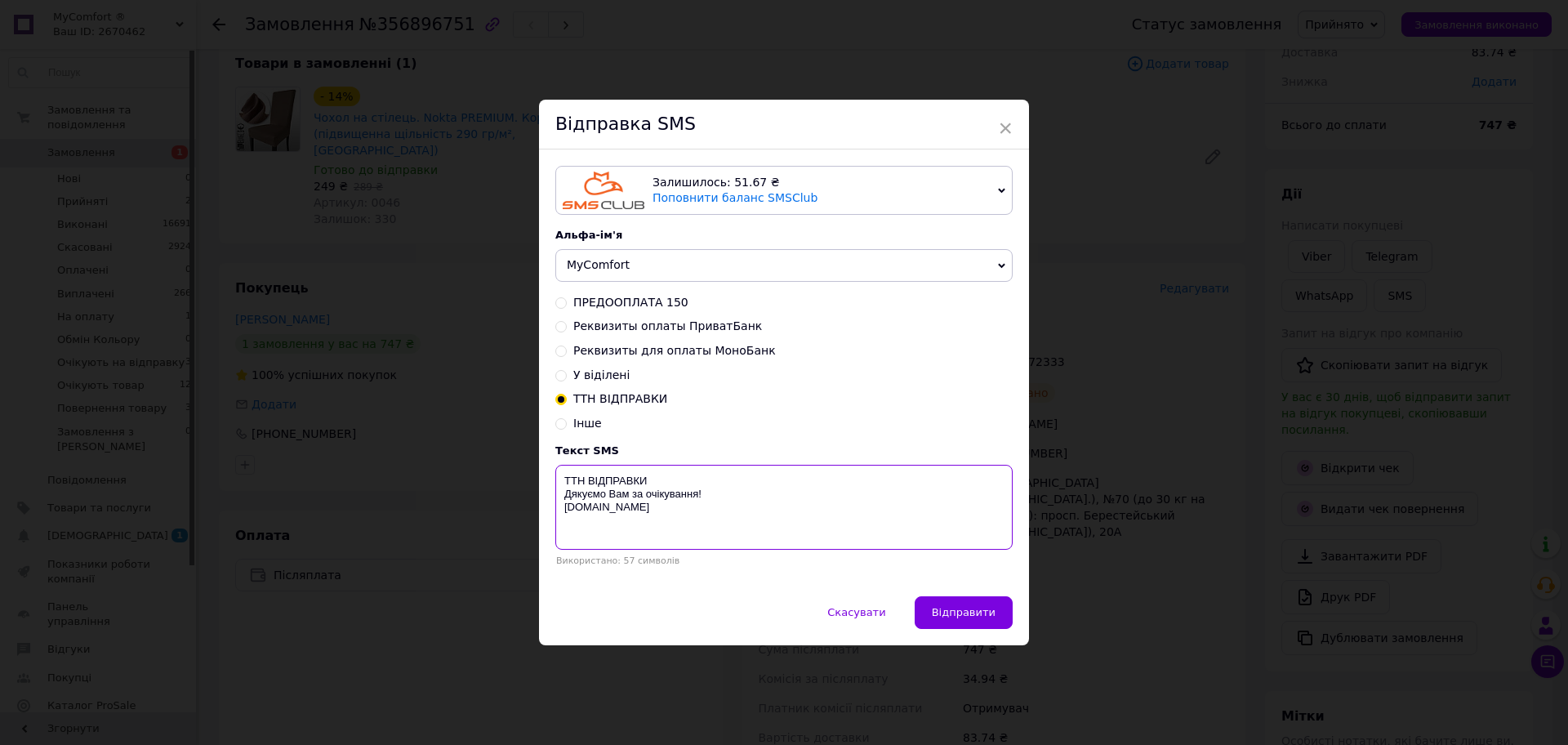
click at [684, 471] on textarea "ТТН ВІДПРАВКИ Дякуємо Вам за очікування! [DOMAIN_NAME]" at bounding box center [784, 507] width 457 height 85
paste textarea "20451225172333"
type textarea "ТТН ВІДПРАВКИ 20451225172333 Дякуємо Вам за очікування! [DOMAIN_NAME]"
click at [1297, 411] on div "× Відправка SMS Залишилось: 51.67 ₴ Поповнити баланс SMSClub Підключити LetsAds…" at bounding box center [784, 372] width 1568 height 745
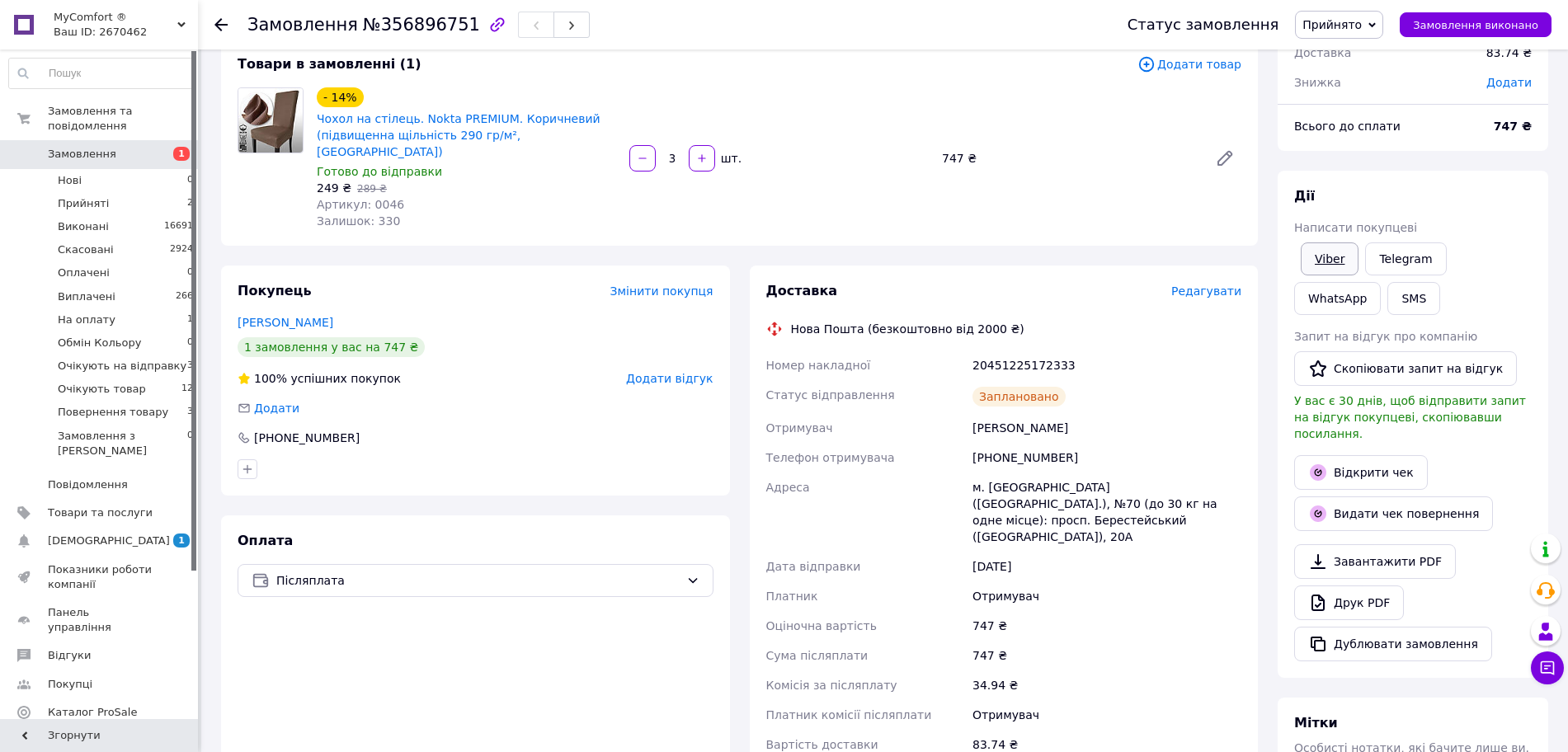
click at [1337, 263] on link "Viber" at bounding box center [1329, 258] width 58 height 33
